Goal: Navigation & Orientation: Find specific page/section

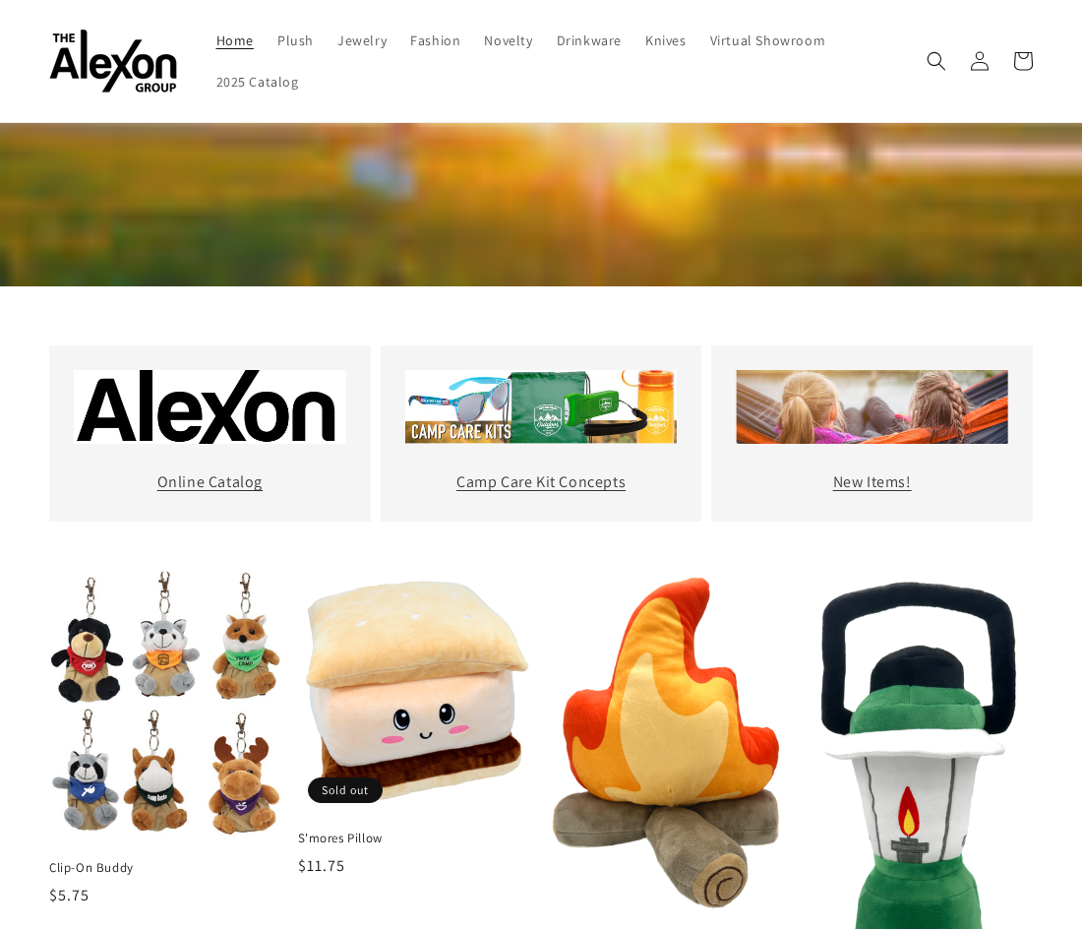
scroll to position [580, 0]
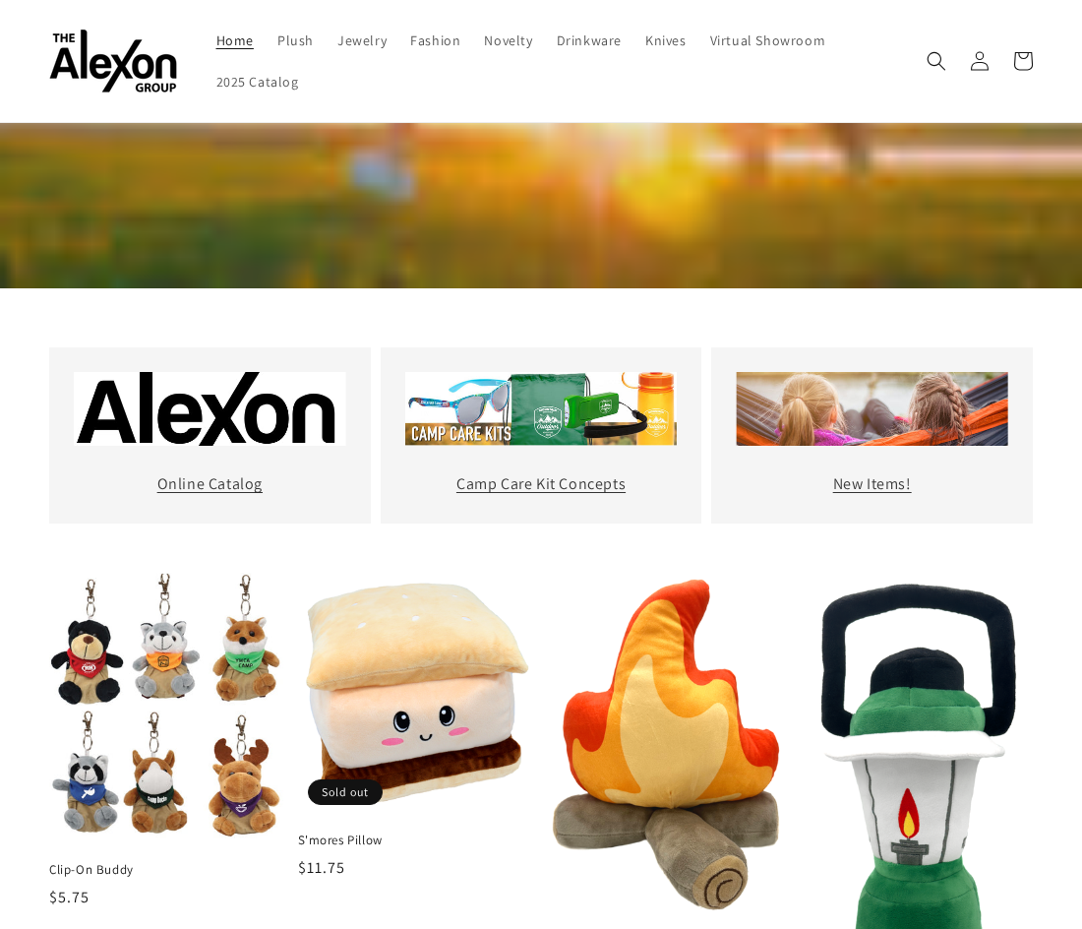
drag, startPoint x: 222, startPoint y: 429, endPoint x: 92, endPoint y: 60, distance: 391.1
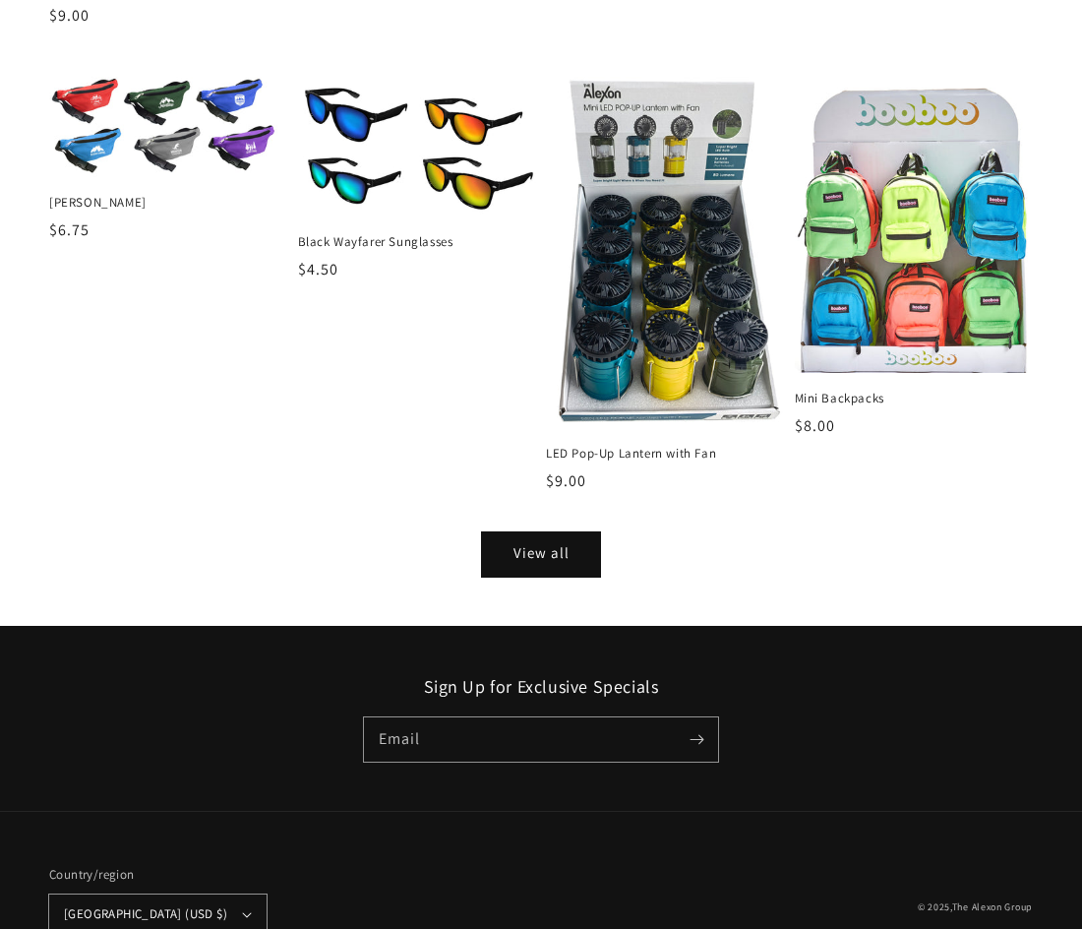
scroll to position [2016, 0]
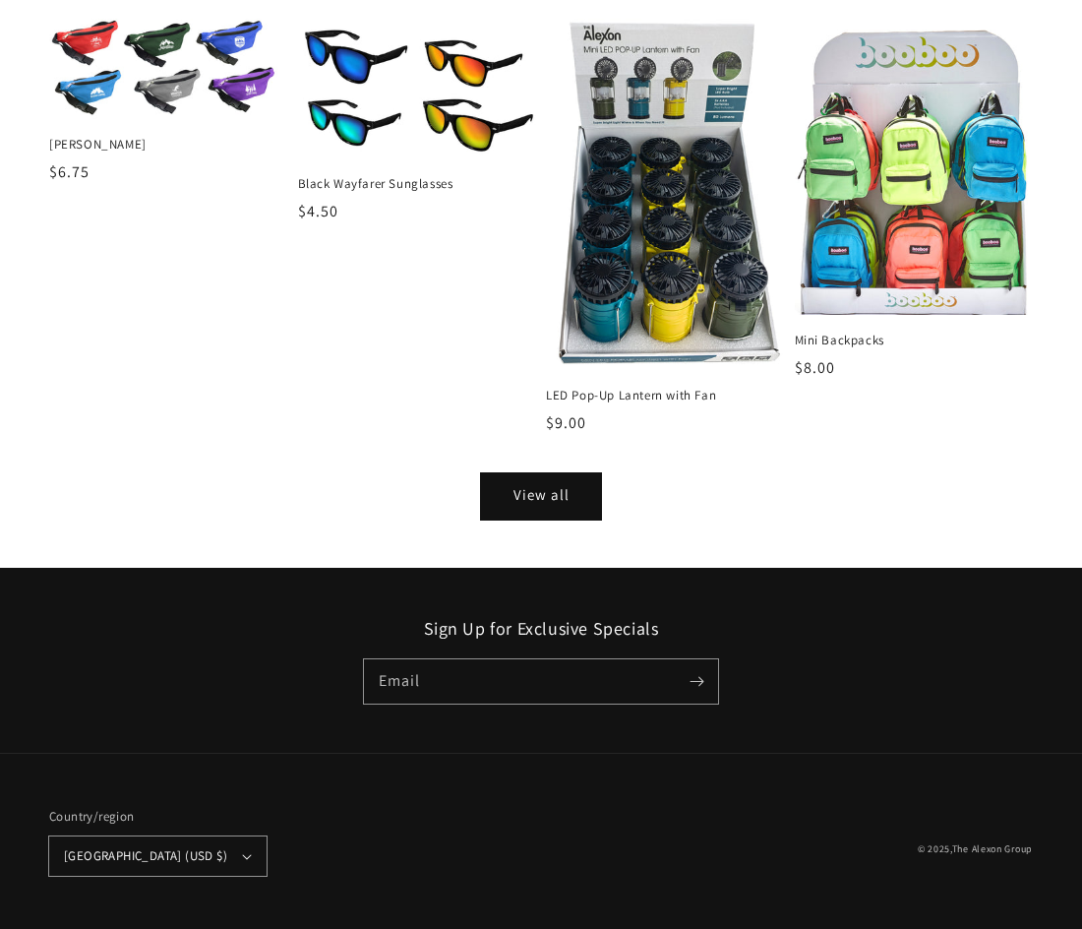
click at [577, 497] on link "View all" at bounding box center [541, 496] width 118 height 44
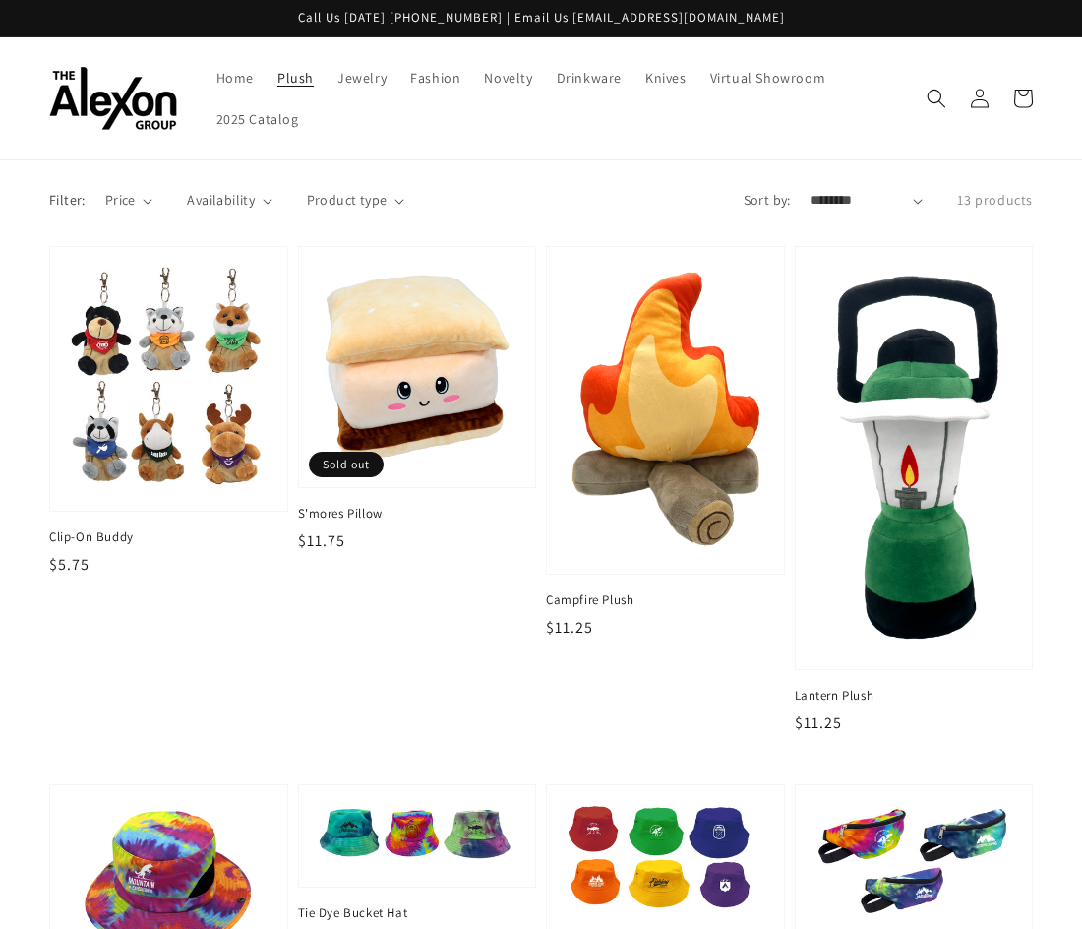
click at [308, 81] on span "Plush" at bounding box center [295, 78] width 36 height 18
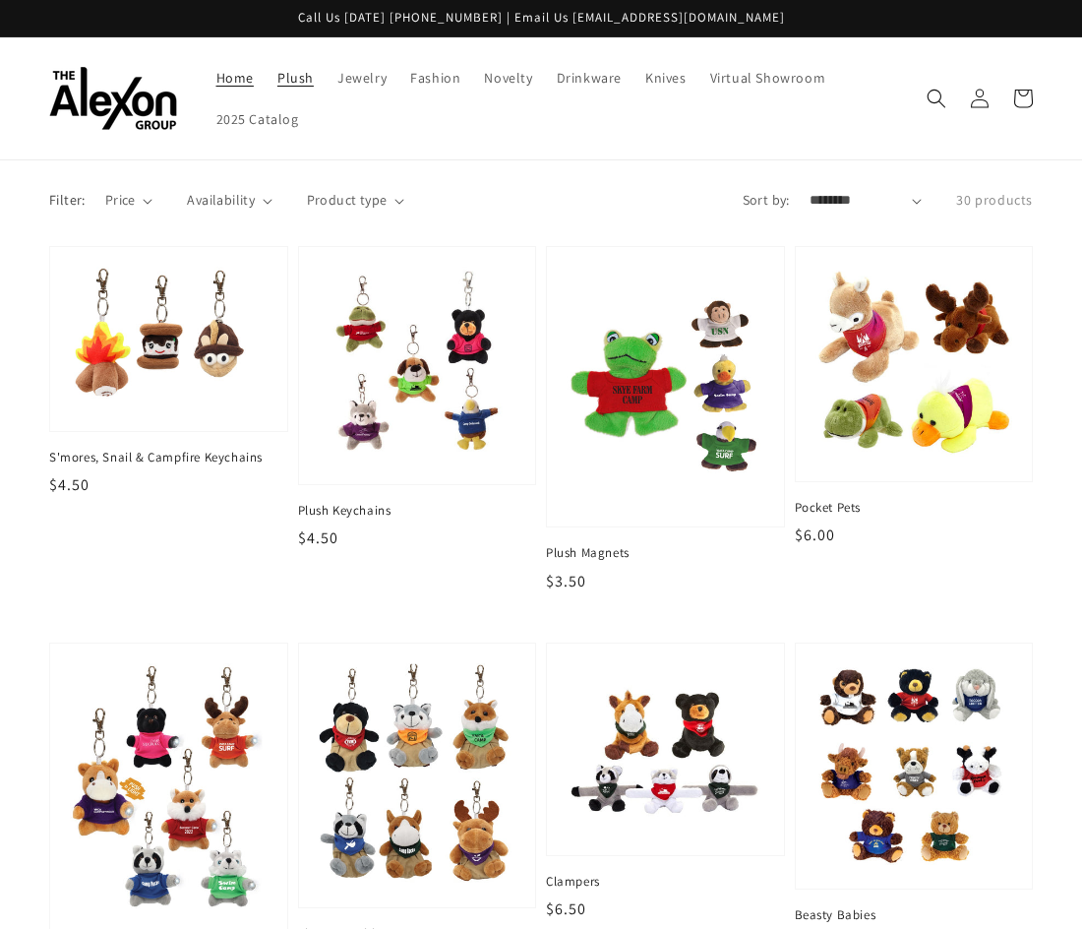
click at [237, 70] on span "Home" at bounding box center [234, 78] width 37 height 18
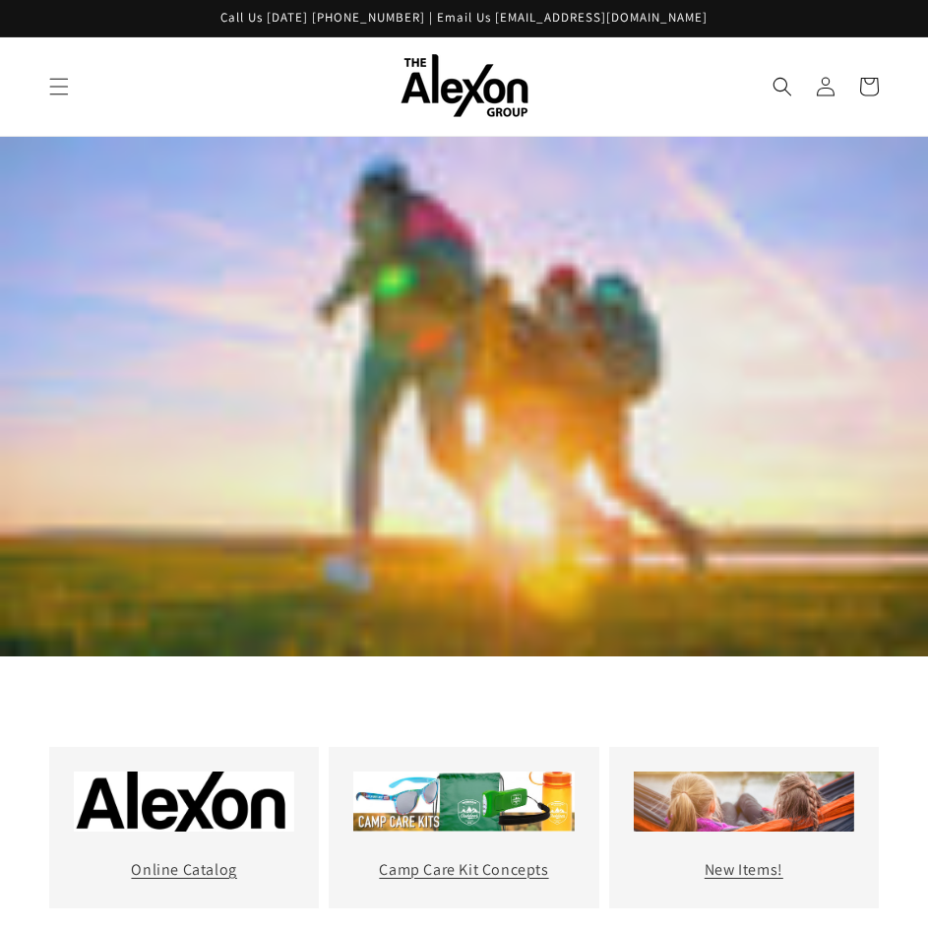
scroll to position [394, 0]
